Goal: Transaction & Acquisition: Purchase product/service

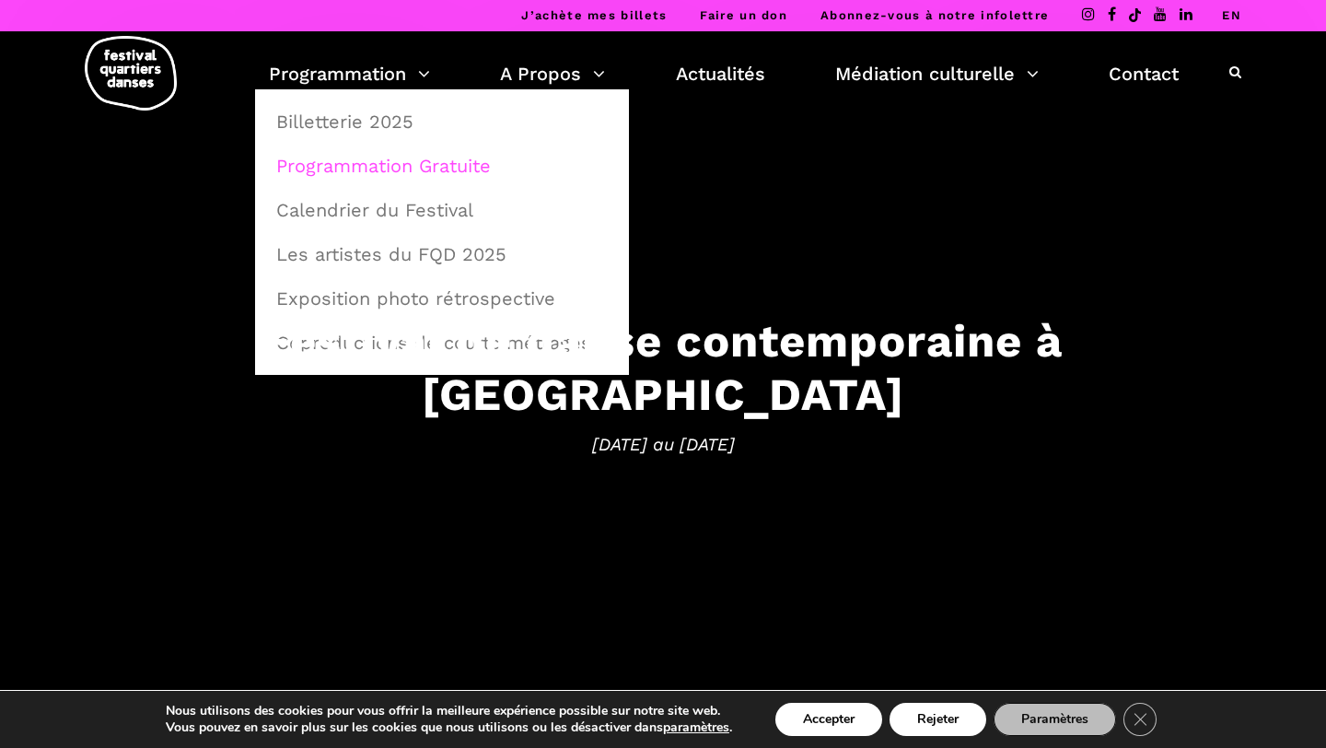
click at [357, 169] on link "Programmation Gratuite" at bounding box center [442, 166] width 354 height 42
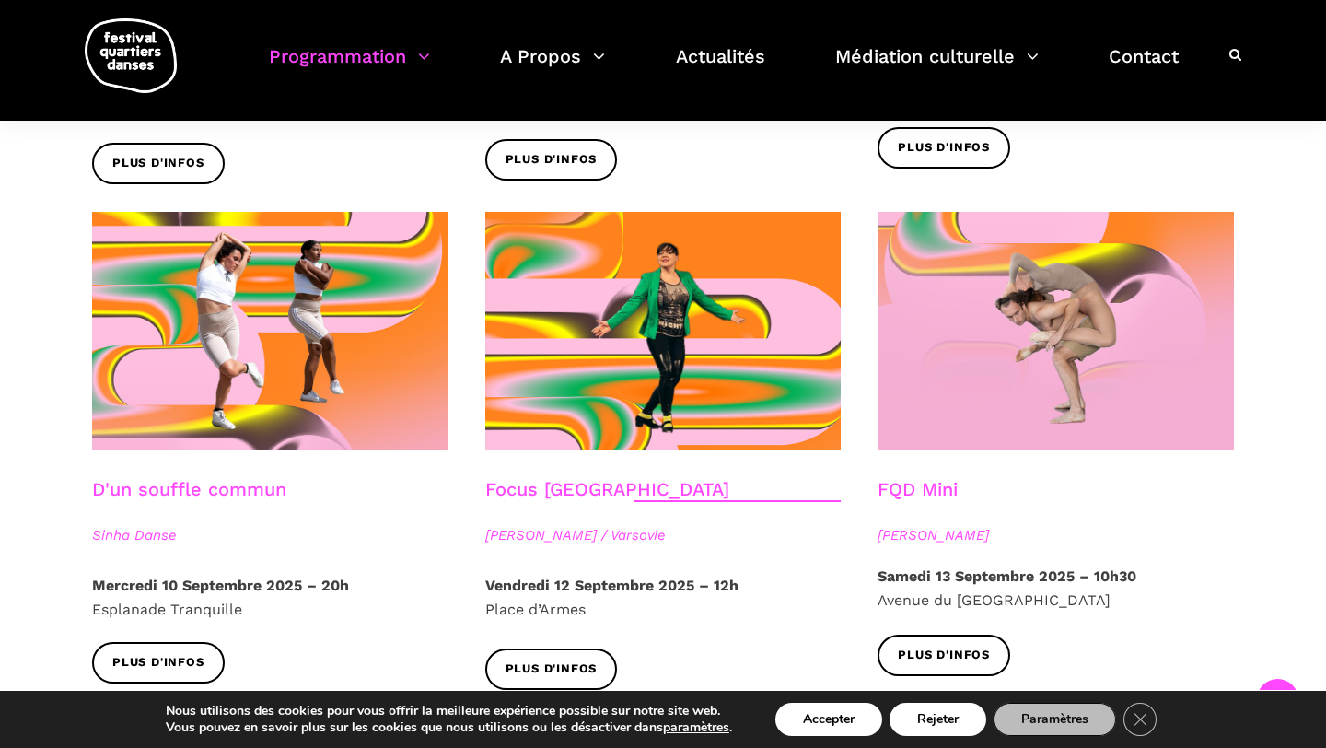
scroll to position [1970, 0]
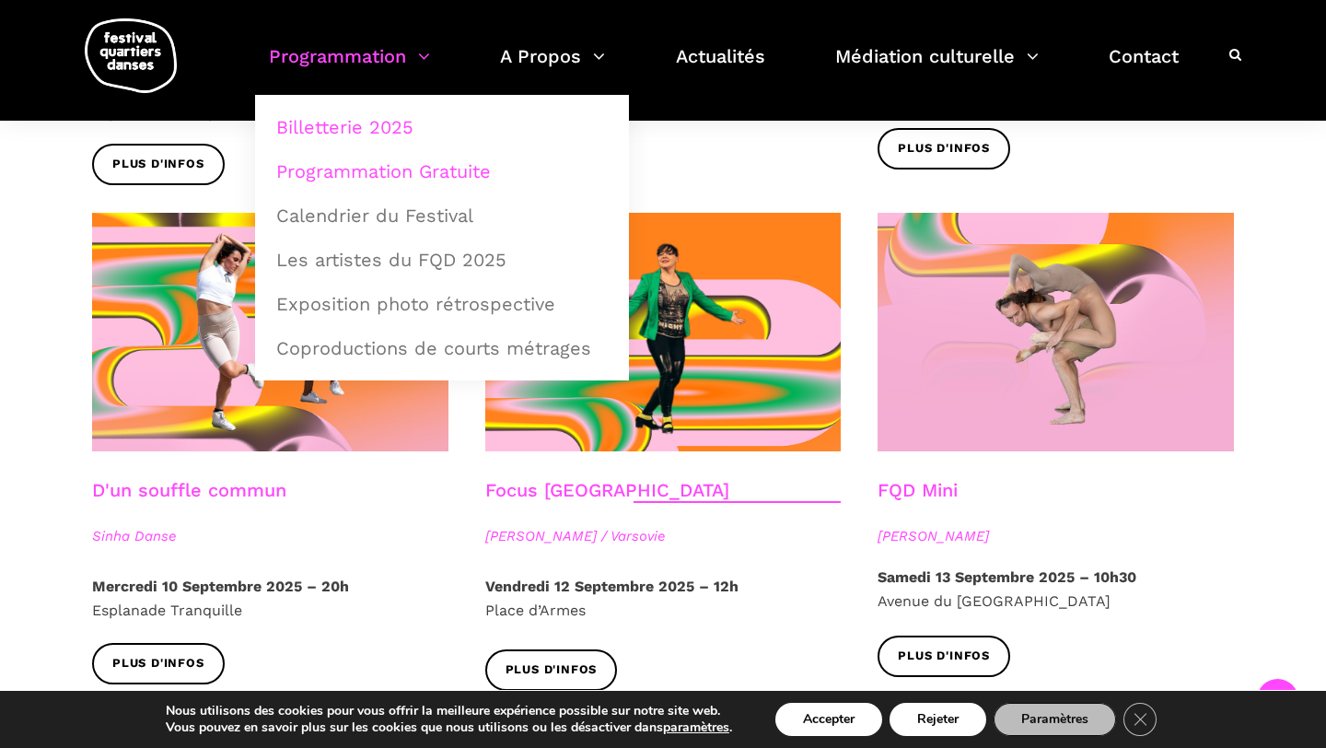
click at [349, 115] on link "Billetterie 2025" at bounding box center [442, 127] width 354 height 42
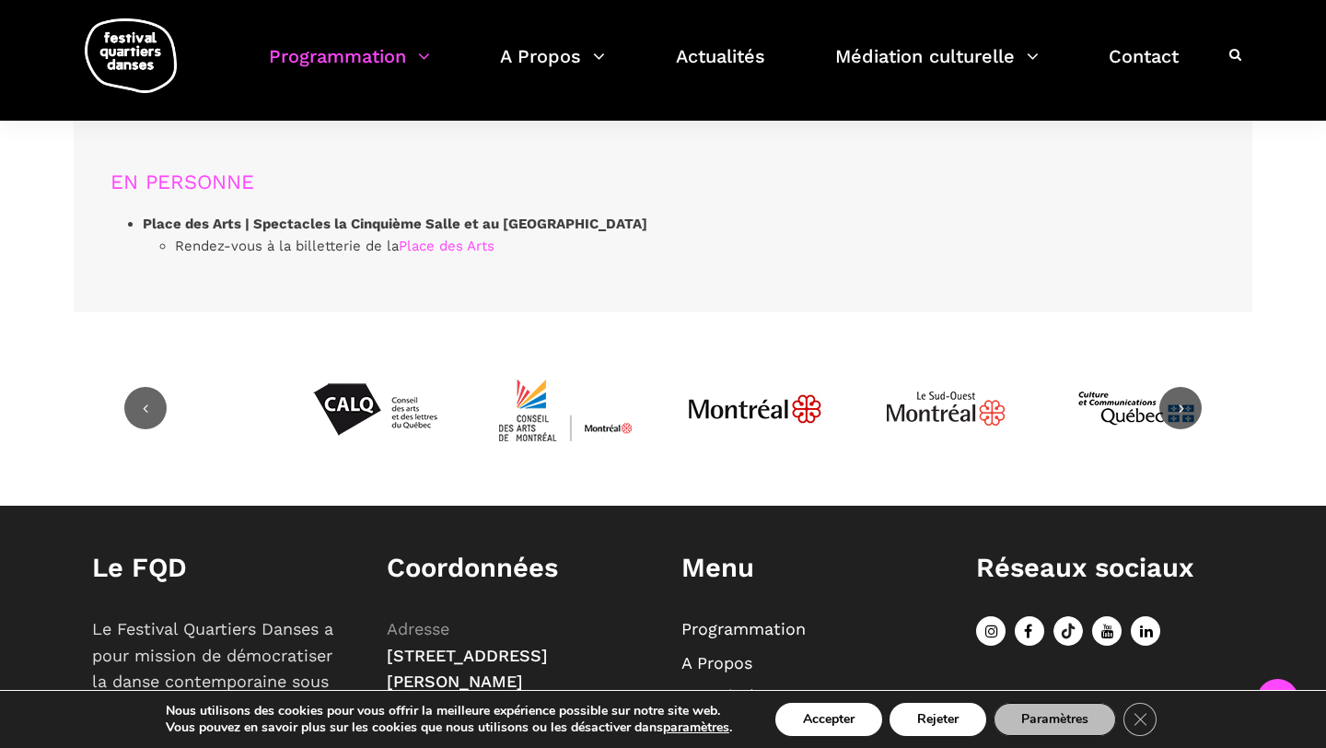
scroll to position [5861, 0]
